Goal: Task Accomplishment & Management: Complete application form

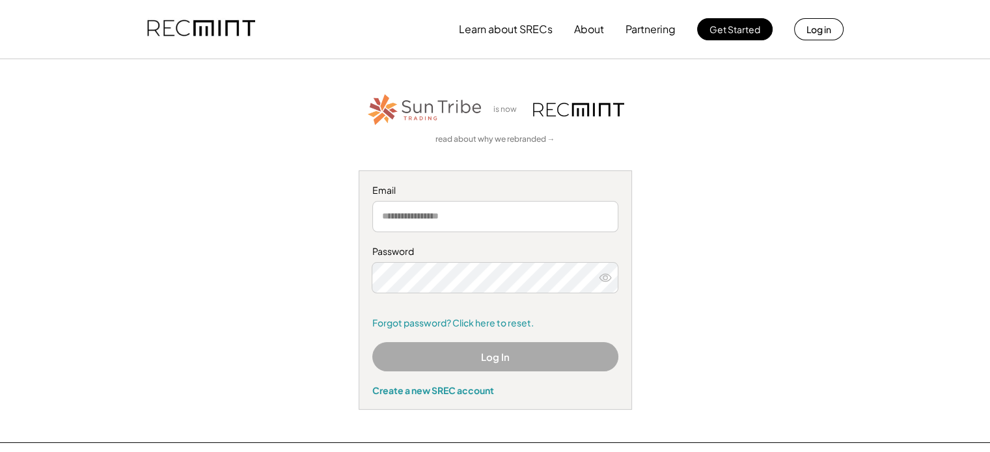
click at [479, 225] on input "email" at bounding box center [495, 216] width 246 height 31
click at [478, 221] on input "**********" at bounding box center [495, 216] width 246 height 31
type input "**********"
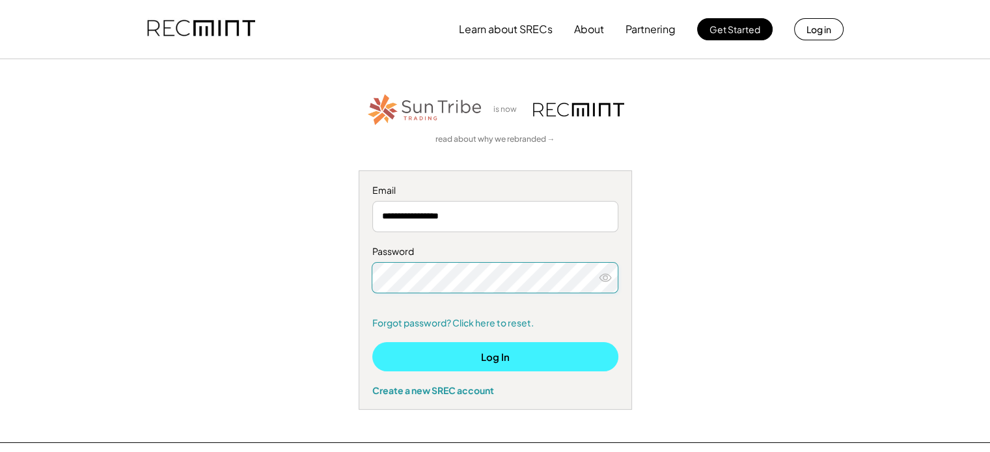
click at [472, 350] on button "Log In" at bounding box center [495, 356] width 246 height 29
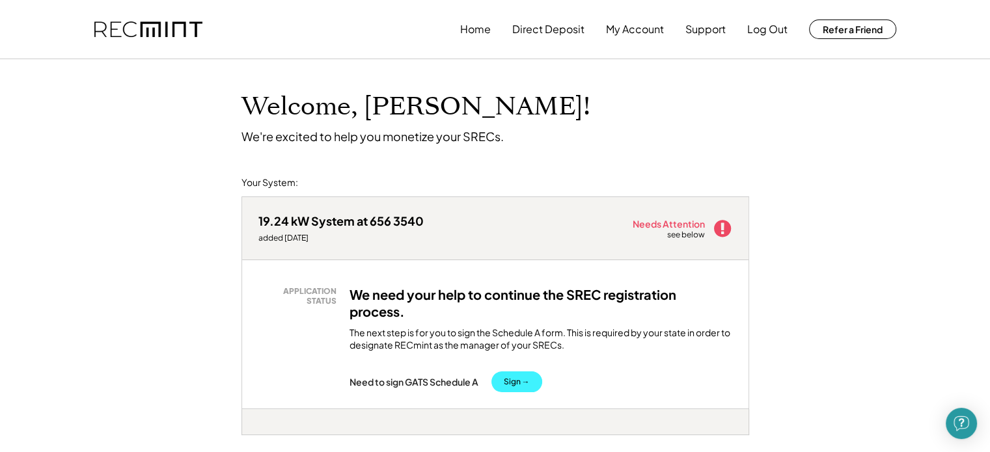
click at [518, 384] on button "Sign →" at bounding box center [517, 382] width 51 height 21
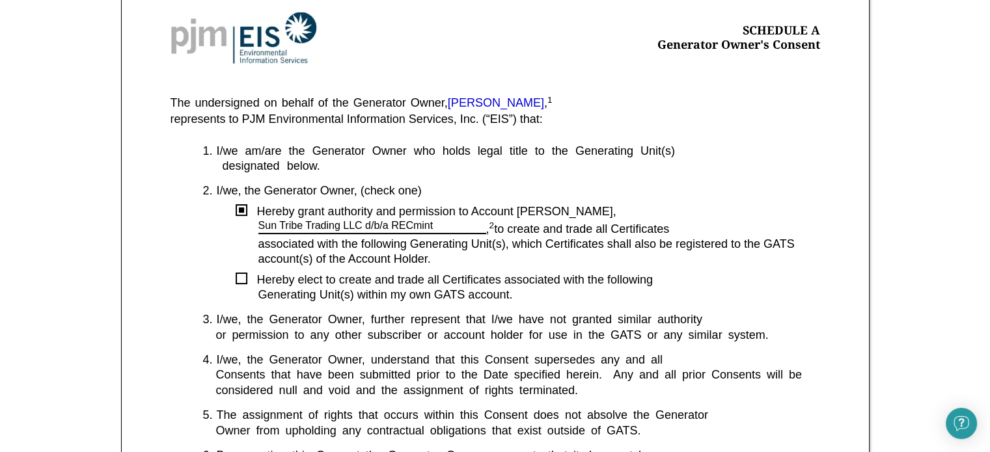
scroll to position [260, 0]
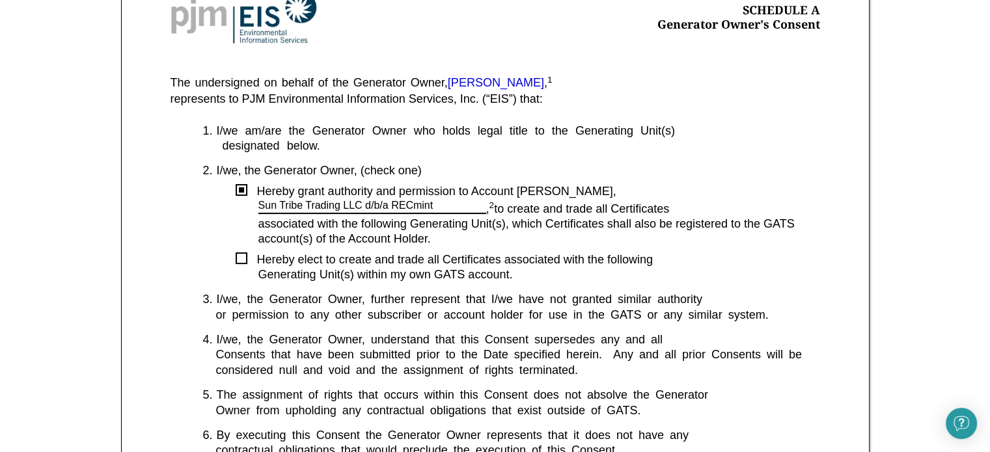
click at [244, 262] on div at bounding box center [242, 259] width 12 height 12
click at [240, 258] on div at bounding box center [242, 259] width 12 height 12
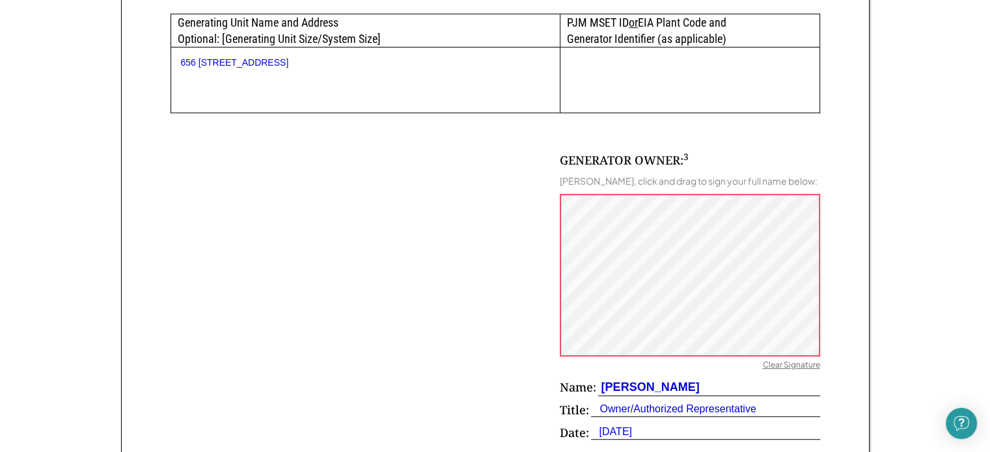
scroll to position [781, 0]
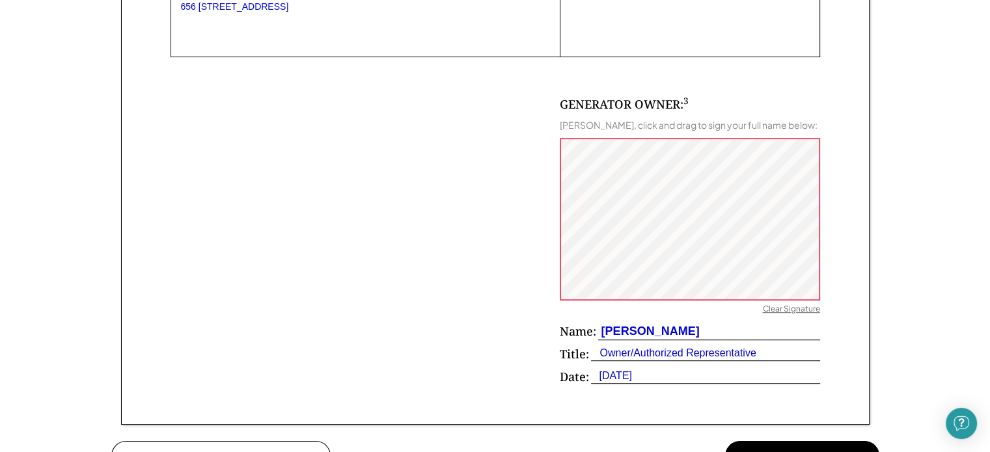
click at [797, 317] on div "Clear Signature" at bounding box center [791, 310] width 57 height 13
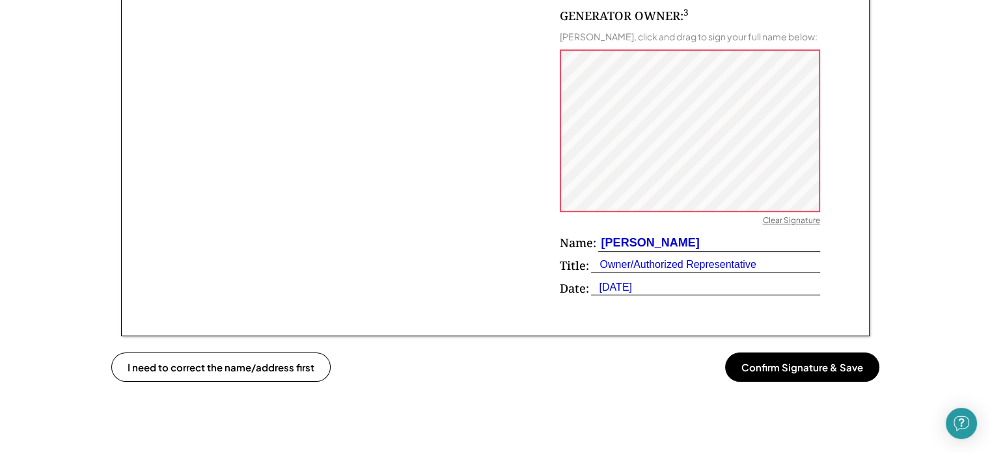
scroll to position [912, 0]
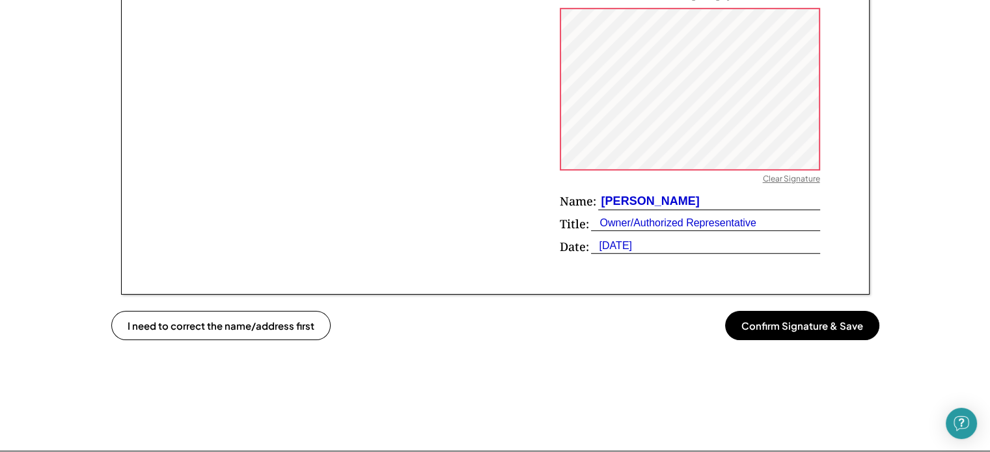
click at [845, 341] on button "Confirm Signature & Save" at bounding box center [802, 325] width 154 height 29
